Goal: Entertainment & Leisure: Consume media (video, audio)

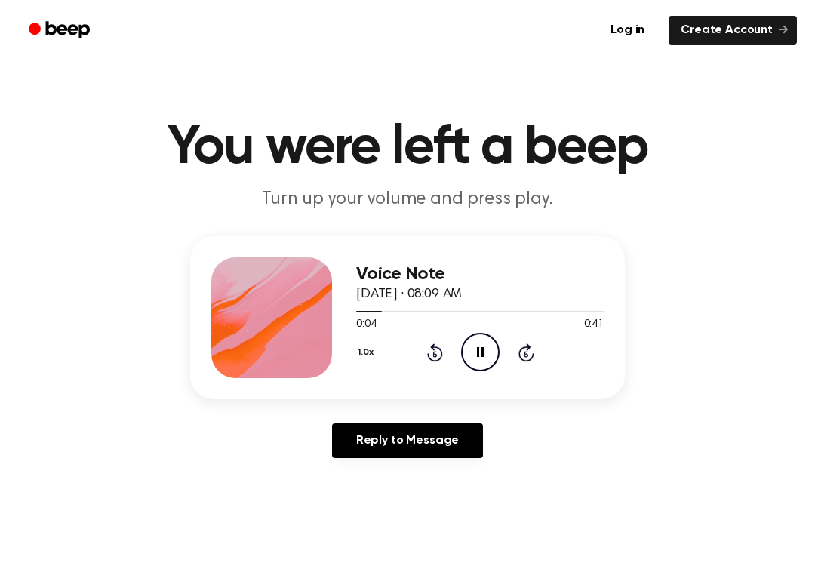
click at [476, 349] on icon "Pause Audio" at bounding box center [480, 352] width 38 height 38
click at [433, 361] on icon at bounding box center [435, 352] width 16 height 18
click at [486, 354] on icon "Play Audio" at bounding box center [480, 352] width 38 height 38
click at [480, 354] on icon "Pause Audio" at bounding box center [480, 352] width 38 height 38
click at [492, 344] on icon "Play Audio" at bounding box center [480, 352] width 38 height 38
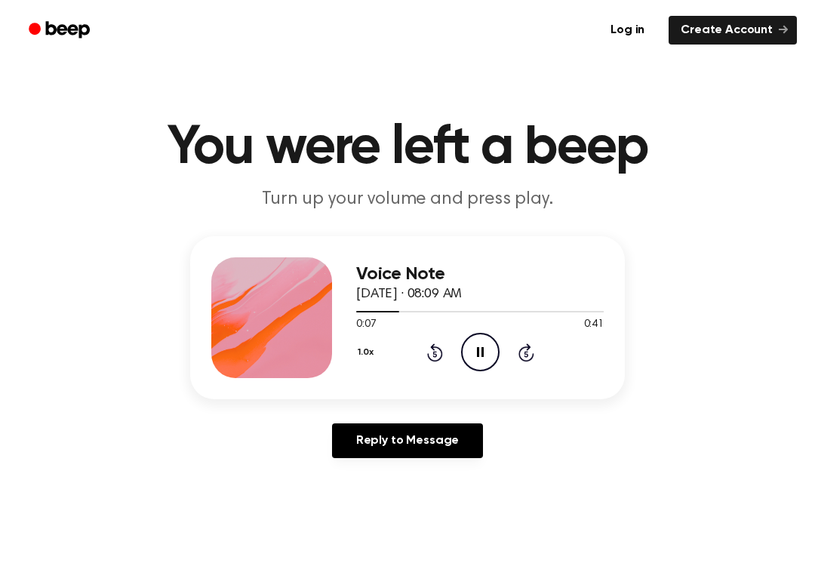
click at [480, 346] on icon "Pause Audio" at bounding box center [480, 352] width 38 height 38
click at [431, 358] on icon at bounding box center [435, 352] width 16 height 18
click at [477, 352] on icon "Play Audio" at bounding box center [480, 352] width 38 height 38
click at [481, 349] on icon at bounding box center [480, 352] width 7 height 10
click at [481, 343] on icon "Play Audio" at bounding box center [480, 352] width 38 height 38
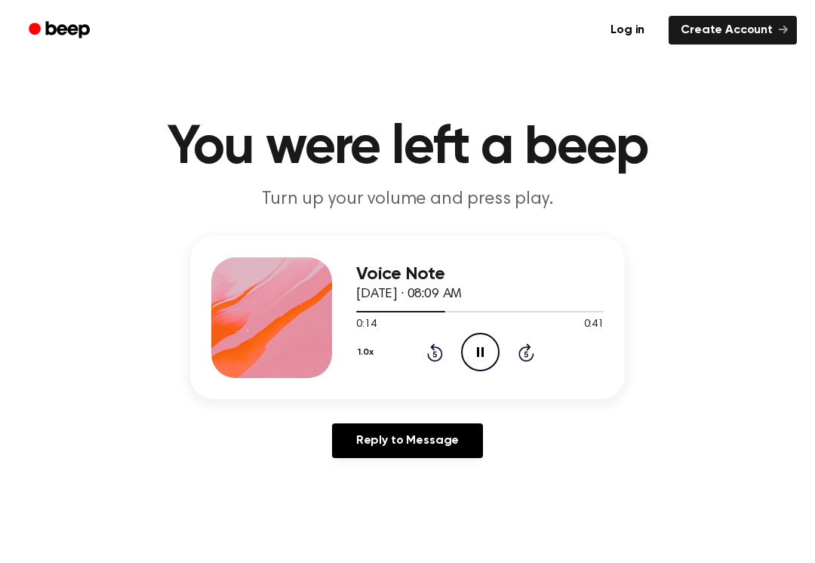
click at [485, 352] on icon "Pause Audio" at bounding box center [480, 352] width 38 height 38
click at [419, 350] on div "1.0x Rewind 5 seconds Play Audio Skip 5 seconds" at bounding box center [479, 352] width 247 height 38
click at [431, 343] on icon "Rewind 5 seconds" at bounding box center [434, 353] width 17 height 20
click at [427, 358] on icon "Rewind 5 seconds" at bounding box center [434, 353] width 17 height 20
click at [424, 361] on div "1.0x Rewind 5 seconds Play Audio Skip 5 seconds" at bounding box center [479, 352] width 247 height 38
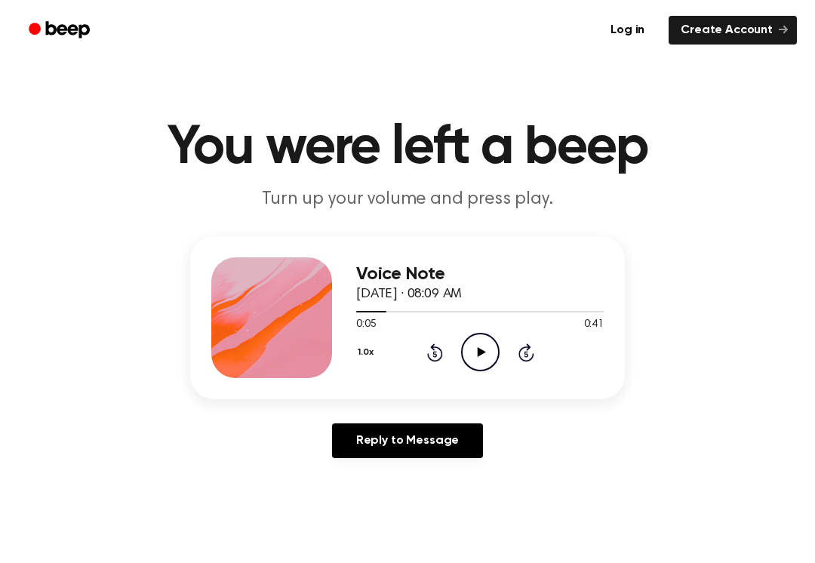
click at [426, 361] on icon "Rewind 5 seconds" at bounding box center [434, 353] width 17 height 20
click at [429, 346] on icon "Rewind 5 seconds" at bounding box center [434, 353] width 17 height 20
click at [481, 355] on icon "Play Audio" at bounding box center [480, 352] width 38 height 38
click at [483, 346] on icon "Pause Audio" at bounding box center [480, 352] width 38 height 38
click at [504, 348] on div "1.0x Rewind 5 seconds Play Audio Skip 5 seconds" at bounding box center [479, 352] width 247 height 38
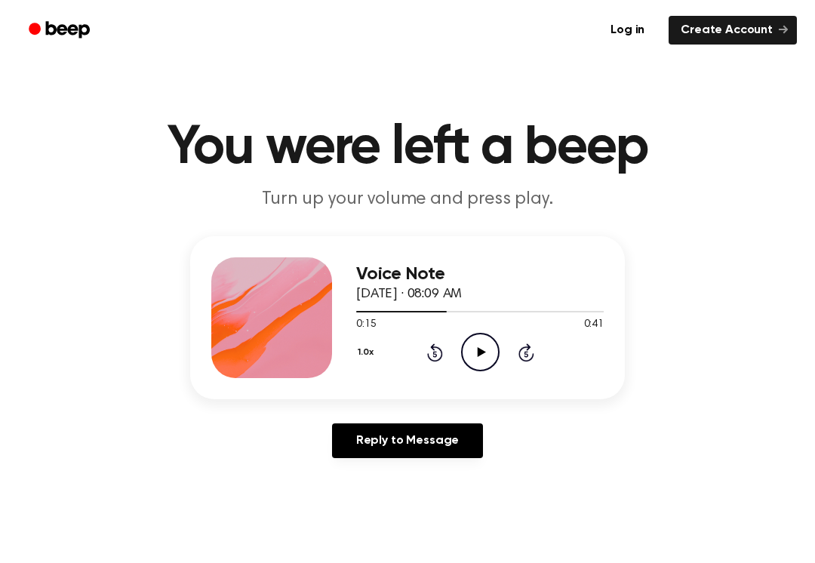
click at [475, 349] on icon "Play Audio" at bounding box center [480, 352] width 38 height 38
click at [433, 350] on icon at bounding box center [435, 352] width 16 height 18
click at [489, 350] on icon "Pause Audio" at bounding box center [480, 352] width 38 height 38
click at [474, 358] on icon "Play Audio" at bounding box center [480, 352] width 38 height 38
click at [478, 357] on icon at bounding box center [480, 352] width 7 height 10
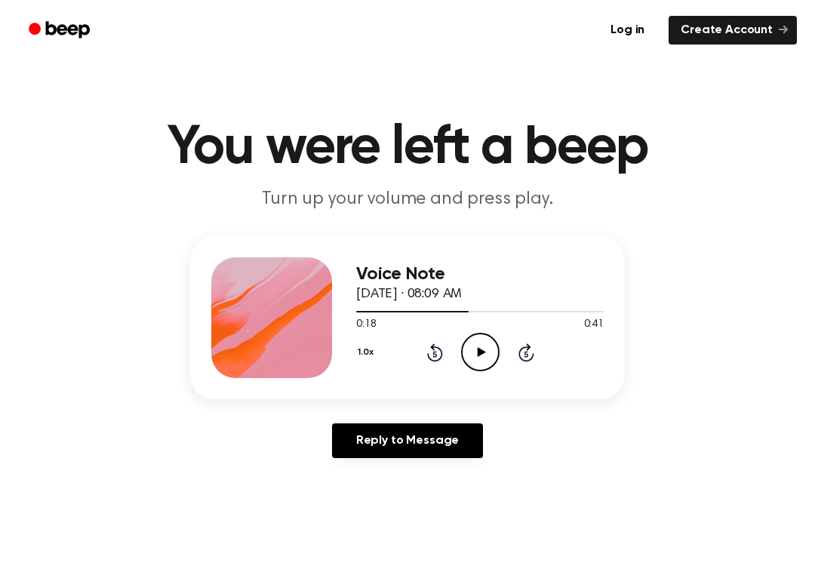
click at [474, 364] on icon "Play Audio" at bounding box center [480, 352] width 38 height 38
click at [432, 346] on icon at bounding box center [435, 352] width 16 height 18
click at [475, 351] on icon "Pause Audio" at bounding box center [480, 352] width 38 height 38
click at [479, 348] on icon "Play Audio" at bounding box center [480, 352] width 38 height 38
click at [490, 344] on icon "Pause Audio" at bounding box center [480, 352] width 38 height 38
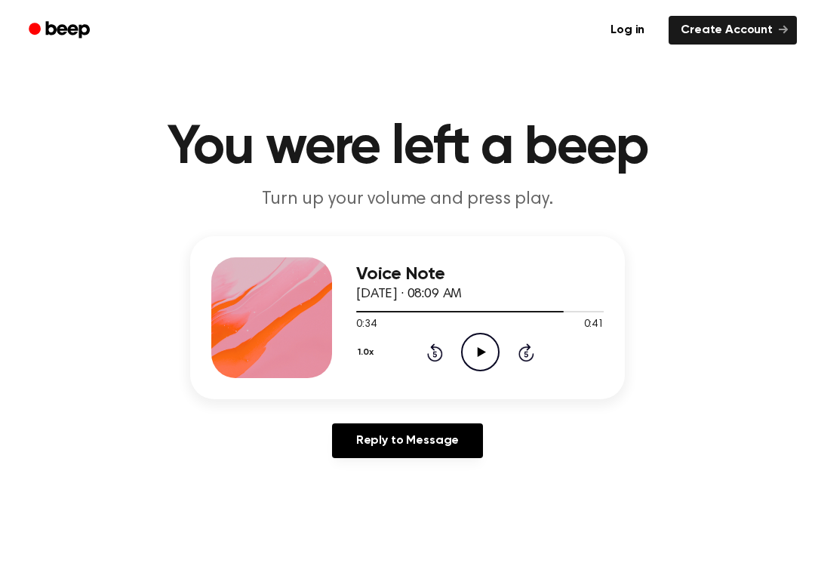
click at [427, 353] on icon "Rewind 5 seconds" at bounding box center [434, 353] width 17 height 20
click at [427, 359] on icon "Rewind 5 seconds" at bounding box center [434, 353] width 17 height 20
click at [441, 348] on icon "Rewind 5 seconds" at bounding box center [434, 353] width 17 height 20
click at [480, 361] on icon "Play Audio" at bounding box center [480, 352] width 38 height 38
click at [481, 347] on icon "Pause Audio" at bounding box center [480, 352] width 38 height 38
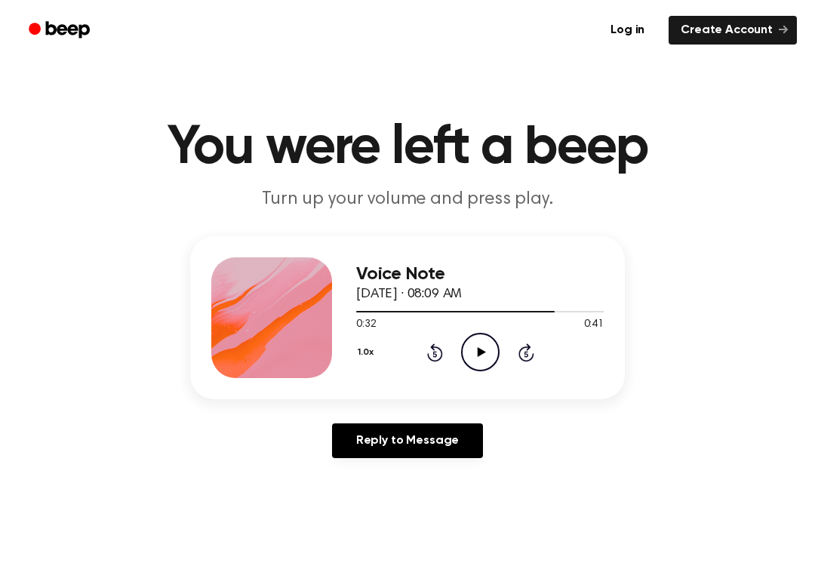
click at [431, 358] on icon at bounding box center [435, 352] width 16 height 18
click at [477, 362] on icon "Play Audio" at bounding box center [480, 352] width 38 height 38
click at [477, 355] on icon at bounding box center [480, 352] width 7 height 10
click at [490, 354] on icon "Play Audio" at bounding box center [480, 352] width 38 height 38
click at [487, 343] on icon "Pause Audio" at bounding box center [480, 352] width 38 height 38
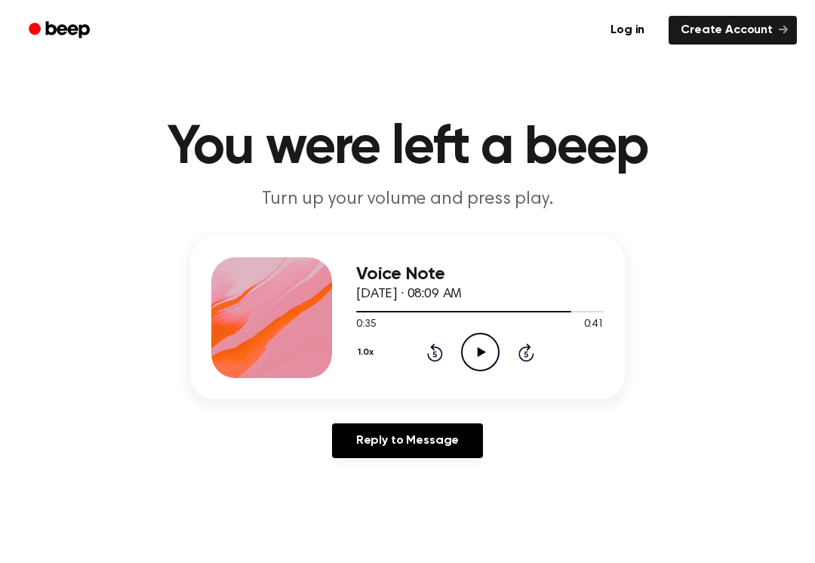
click at [444, 336] on div "1.0x Rewind 5 seconds Play Audio Skip 5 seconds" at bounding box center [479, 352] width 247 height 38
click at [477, 353] on icon "Play Audio" at bounding box center [480, 352] width 38 height 38
click at [468, 352] on icon "Pause Audio" at bounding box center [480, 352] width 38 height 38
click at [441, 352] on icon at bounding box center [435, 352] width 16 height 18
click at [434, 355] on icon "Rewind 5 seconds" at bounding box center [434, 353] width 17 height 20
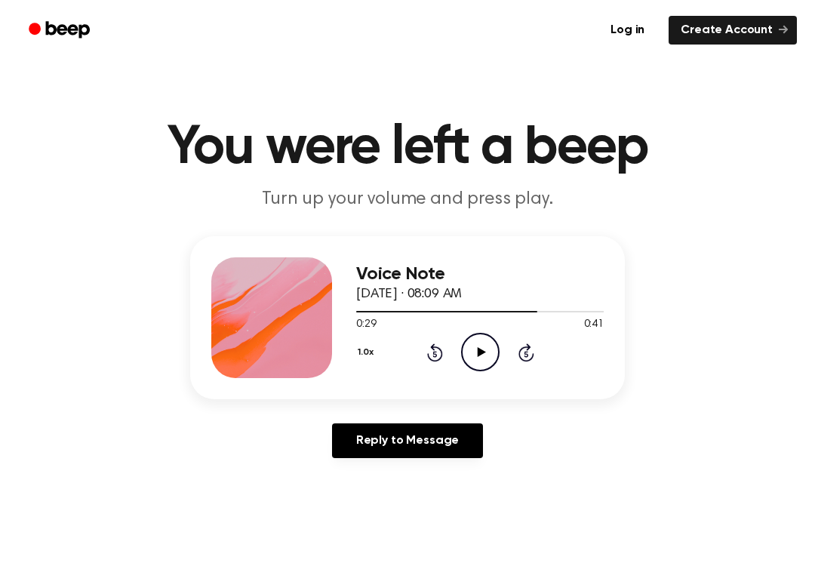
click at [488, 349] on icon "Play Audio" at bounding box center [480, 352] width 38 height 38
click at [471, 355] on icon "Pause Audio" at bounding box center [480, 352] width 38 height 38
